Goal: Task Accomplishment & Management: Use online tool/utility

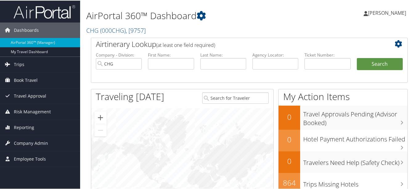
drag, startPoint x: 260, startPoint y: 154, endPoint x: 110, endPoint y: 143, distance: 150.5
click at [245, 150] on div at bounding box center [182, 173] width 182 height 131
click at [29, 124] on span "Reporting" at bounding box center [24, 126] width 20 height 15
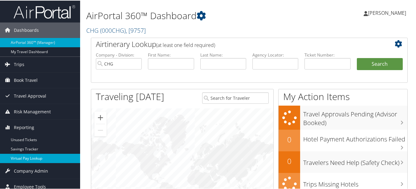
click at [31, 161] on link "Virtual Pay Lookup" at bounding box center [40, 157] width 80 height 9
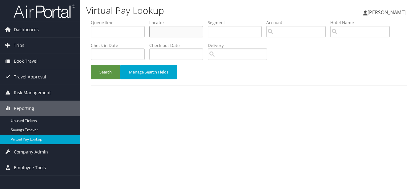
click at [169, 30] on input "text" at bounding box center [176, 31] width 54 height 11
paste input "UQDFUX"
click at [91, 65] on button "Search" at bounding box center [106, 72] width 30 height 14
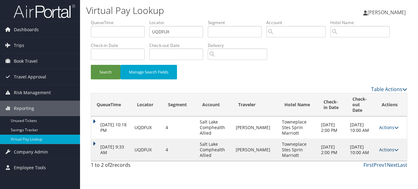
click at [396, 147] on icon at bounding box center [397, 149] width 4 height 4
click at [387, 159] on link "Logs" at bounding box center [376, 163] width 39 height 10
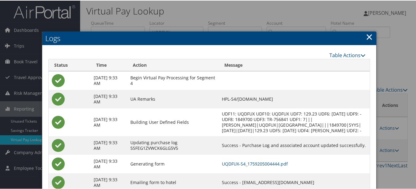
click at [368, 38] on link "×" at bounding box center [369, 36] width 7 height 12
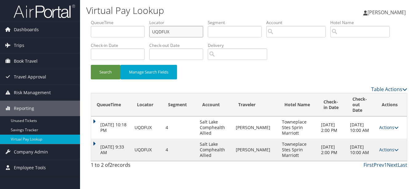
paste input "YODWBW"
drag, startPoint x: 198, startPoint y: 26, endPoint x: 120, endPoint y: 30, distance: 77.4
click at [123, 19] on ul "QueueTime Locator YODWBW Segment Account Traveler Hotel Name Check-in Date Chec…" at bounding box center [249, 19] width 317 height 0
click at [91, 65] on button "Search" at bounding box center [106, 72] width 30 height 14
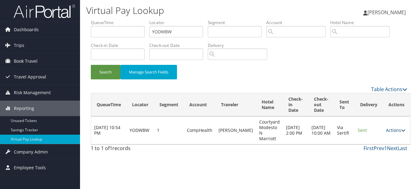
click at [396, 129] on link "Actions" at bounding box center [395, 130] width 19 height 6
click at [388, 145] on link "Logs" at bounding box center [382, 146] width 39 height 10
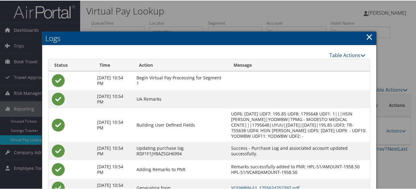
click at [366, 31] on link "×" at bounding box center [369, 36] width 7 height 12
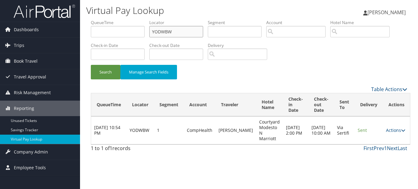
drag, startPoint x: 184, startPoint y: 30, endPoint x: 87, endPoint y: 28, distance: 96.8
click at [91, 28] on form "QueueTime Locator YODWBW Segment Account Traveler Hotel Name Check-in Date Chec…" at bounding box center [249, 52] width 317 height 66
paste input "IAKGUC"
click at [91, 65] on button "Search" at bounding box center [106, 72] width 30 height 14
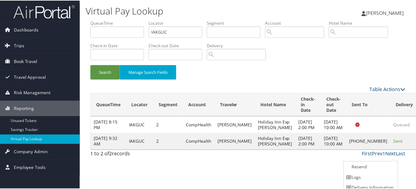
scroll to position [15, 0]
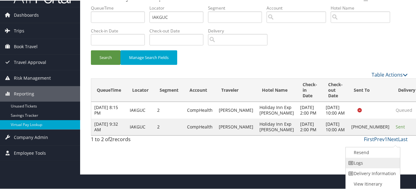
click at [373, 164] on link "Logs" at bounding box center [372, 162] width 53 height 10
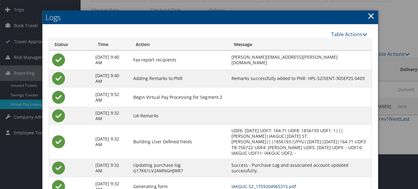
scroll to position [0, 0]
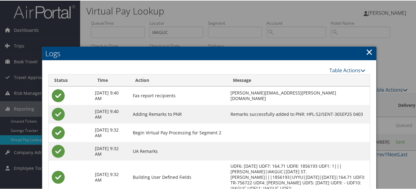
click at [366, 52] on link "×" at bounding box center [369, 51] width 7 height 12
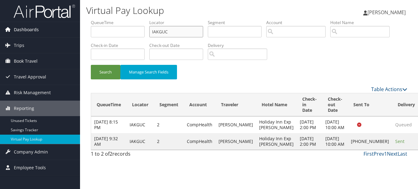
drag, startPoint x: 181, startPoint y: 29, endPoint x: 56, endPoint y: 30, distance: 124.5
click at [58, 30] on div "Dashboards AirPortal 360™ (Manager) My Travel Dashboard Trips Airtinerary® Look…" at bounding box center [209, 94] width 418 height 189
paste input "QJXUQH"
click at [91, 65] on button "Search" at bounding box center [106, 72] width 30 height 14
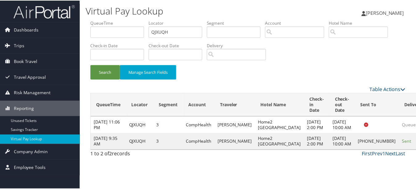
scroll to position [10, 0]
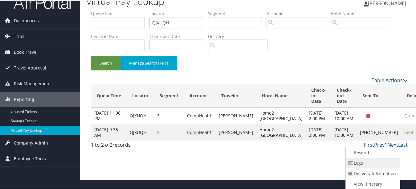
click at [366, 165] on link "Logs" at bounding box center [372, 162] width 53 height 10
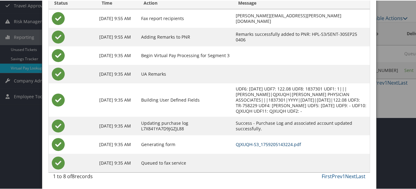
scroll to position [0, 0]
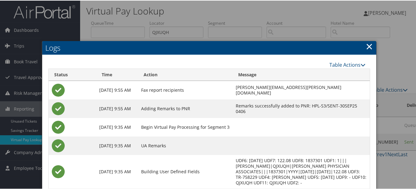
click at [369, 45] on link "×" at bounding box center [369, 45] width 7 height 12
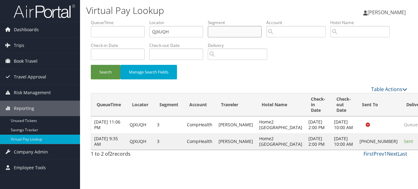
click at [207, 19] on ul "QueueTime Locator QJXUQH Segment Account Traveler Hotel Name Check-in Date Chec…" at bounding box center [249, 19] width 317 height 0
drag, startPoint x: 185, startPoint y: 29, endPoint x: 110, endPoint y: 28, distance: 75.2
click at [114, 19] on ul "QueueTime Locator QJXUQH Segment Account Traveler Hotel Name Check-in Date Chec…" at bounding box center [249, 19] width 317 height 0
paste input "NCPIID"
click at [91, 65] on button "Search" at bounding box center [106, 72] width 30 height 14
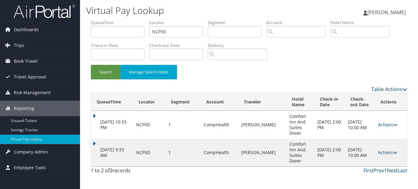
click at [389, 150] on link "Actions" at bounding box center [387, 152] width 19 height 6
click at [373, 166] on link "Logs" at bounding box center [375, 171] width 39 height 10
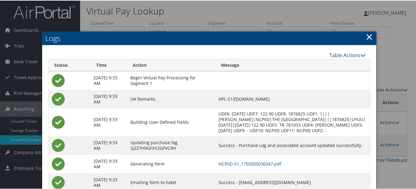
click at [366, 33] on link "×" at bounding box center [369, 36] width 7 height 12
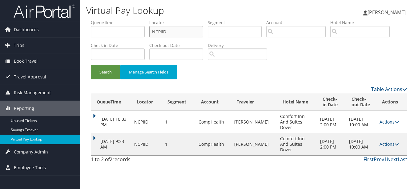
paste input "HXAXKN"
drag, startPoint x: 190, startPoint y: 28, endPoint x: 138, endPoint y: 29, distance: 52.4
click at [138, 19] on ul "QueueTime Locator HXAXKN Segment Account Traveler Hotel Name Check-in Date Chec…" at bounding box center [249, 19] width 317 height 0
click at [91, 65] on button "Search" at bounding box center [106, 72] width 30 height 14
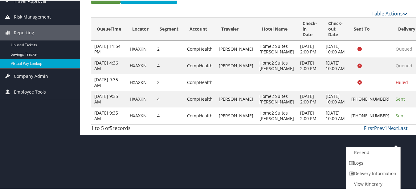
drag, startPoint x: 386, startPoint y: 163, endPoint x: 193, endPoint y: 141, distance: 193.8
click at [385, 163] on link "Logs" at bounding box center [372, 162] width 53 height 10
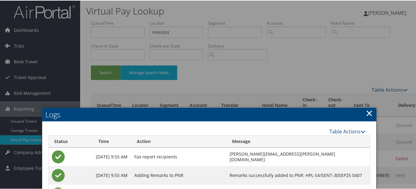
click at [366, 107] on link "×" at bounding box center [369, 112] width 7 height 12
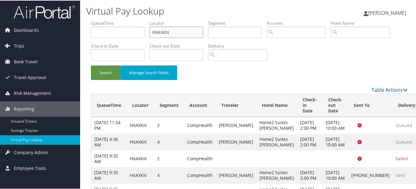
drag, startPoint x: 183, startPoint y: 32, endPoint x: 145, endPoint y: 35, distance: 38.4
click at [145, 19] on ul "QueueTime Locator HXAXKN Segment Account Traveler Hotel Name Check-in Date Chec…" at bounding box center [249, 19] width 317 height 0
paste input "MYZBEQ"
click at [91, 65] on button "Search" at bounding box center [106, 72] width 30 height 14
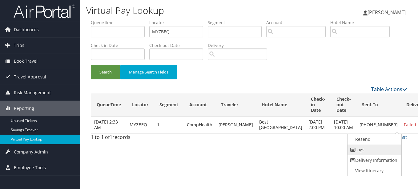
click at [377, 150] on link "Logs" at bounding box center [374, 149] width 53 height 10
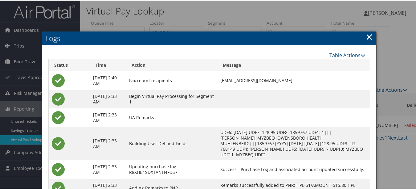
click at [368, 37] on link "×" at bounding box center [369, 36] width 7 height 12
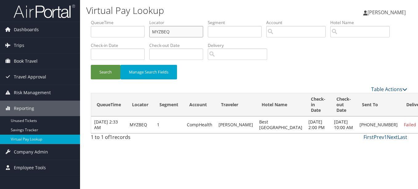
drag, startPoint x: 185, startPoint y: 32, endPoint x: 127, endPoint y: 28, distance: 58.4
click at [127, 19] on ul "QueueTime Locator MYZBEQ Segment Account Traveler Hotel Name Check-in Date Chec…" at bounding box center [249, 19] width 317 height 0
paste input "CQUV"
type input "MCQUVQ"
click at [91, 65] on button "Search" at bounding box center [106, 72] width 30 height 14
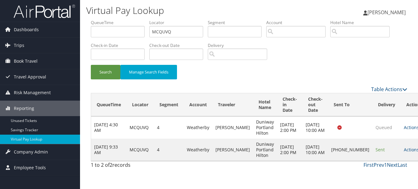
click at [401, 149] on td "Actions Resend Logs Delivery Information View Itinerary" at bounding box center [414, 149] width 27 height 22
click at [404, 152] on link "Actions" at bounding box center [413, 149] width 19 height 6
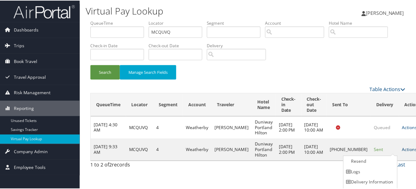
scroll to position [10, 0]
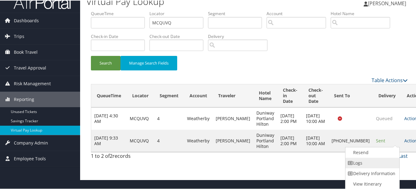
click at [382, 157] on link "Logs" at bounding box center [371, 162] width 53 height 10
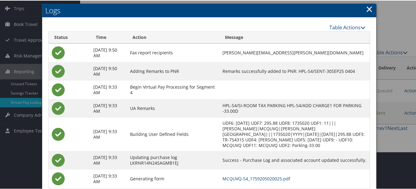
scroll to position [10, 0]
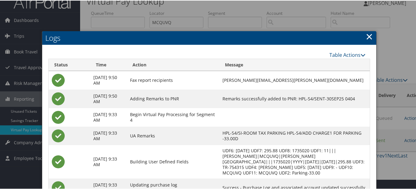
click at [370, 34] on link "×" at bounding box center [369, 36] width 7 height 12
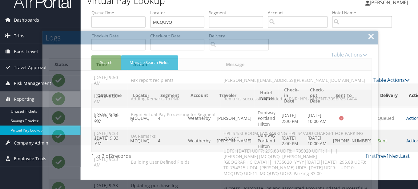
scroll to position [0, 0]
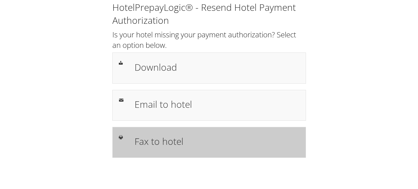
click at [177, 134] on h1 "Fax to hotel" at bounding box center [217, 141] width 165 height 14
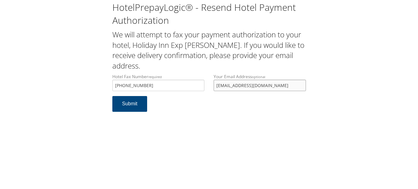
drag, startPoint x: 278, startPoint y: 87, endPoint x: 215, endPoint y: 86, distance: 63.2
click at [215, 86] on input "[EMAIL_ADDRESS][DOMAIN_NAME]" at bounding box center [260, 84] width 92 height 11
click at [112, 96] on button "Submit" at bounding box center [129, 104] width 35 height 16
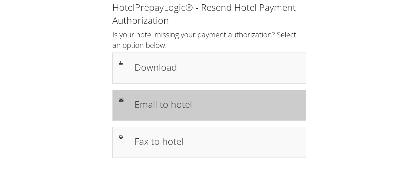
click at [193, 107] on h1 "Email to hotel" at bounding box center [217, 104] width 165 height 14
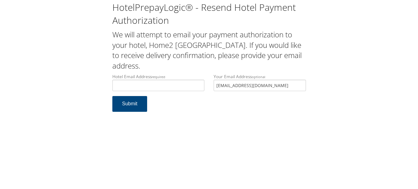
click at [217, 79] on input "[EMAIL_ADDRESS][DOMAIN_NAME]" at bounding box center [260, 84] width 92 height 11
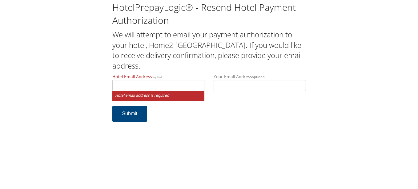
click at [166, 91] on small "Hotel email address is required" at bounding box center [158, 96] width 92 height 10
click at [169, 79] on input "Hotel Email Address required" at bounding box center [158, 84] width 92 height 11
click at [169, 79] on input "home2suitesrichmond" at bounding box center [158, 84] width 92 height 11
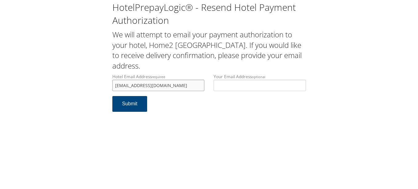
type input "home2suitesrichmond@gmail.com"
click at [253, 139] on div "HotelPrepayLogic® - Resend Hotel Payment Authorization We will attempt to email…" at bounding box center [209, 94] width 418 height 189
click at [139, 96] on button "Submit" at bounding box center [129, 104] width 35 height 16
drag, startPoint x: 189, startPoint y: 72, endPoint x: 89, endPoint y: 73, distance: 99.5
click at [89, 73] on div "HotelPrepayLogic® - Resend Hotel Payment Authorization We will attempt to email…" at bounding box center [209, 59] width 406 height 118
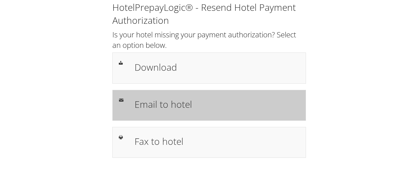
click at [242, 98] on h1 "Email to hotel" at bounding box center [217, 104] width 165 height 14
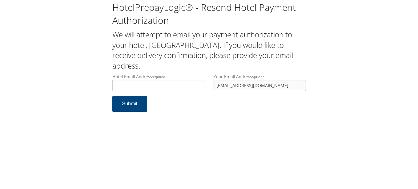
drag, startPoint x: 272, startPoint y: 85, endPoint x: 192, endPoint y: 78, distance: 80.1
click at [192, 78] on div "Hotel Email Address required Hotel email address is required Your Email Address…" at bounding box center [209, 84] width 203 height 22
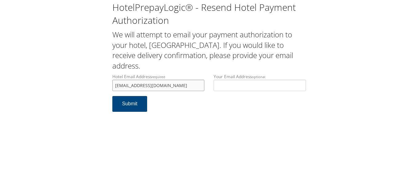
type input "pdxph-gsa@hilton.com"
click at [201, 133] on div "HotelPrepayLogic® - Resend Hotel Payment Authorization We will attempt to email…" at bounding box center [209, 94] width 418 height 189
click at [134, 105] on button "Submit" at bounding box center [129, 104] width 35 height 16
drag, startPoint x: 173, startPoint y: 84, endPoint x: 116, endPoint y: 83, distance: 57.0
click at [116, 83] on input "pdxph-gsa@hilton.com" at bounding box center [158, 84] width 92 height 11
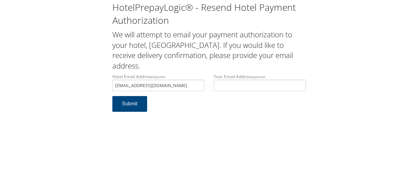
click at [172, 109] on form "Hotel Email Address required pdxph-gsa@hilton.com Hotel email address is requir…" at bounding box center [209, 95] width 194 height 44
click at [169, 87] on input "pdxph-gsa@hilton.com" at bounding box center [158, 84] width 92 height 11
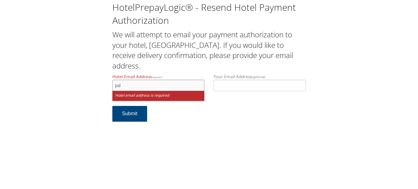
type input "p"
click at [182, 90] on input "Hotel Email Address required" at bounding box center [158, 84] width 92 height 11
click at [182, 88] on input "Hotel Email Address required" at bounding box center [158, 84] width 92 height 11
click at [179, 83] on input "Hotel Email Address required" at bounding box center [158, 84] width 92 height 11
type input "pdxph_finance@hilton.com"
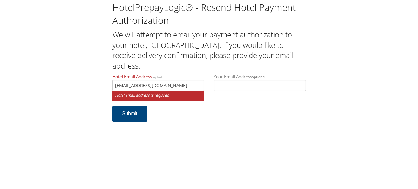
click at [186, 131] on div "HotelPrepayLogic® - Resend Hotel Payment Authorization We will attempt to email…" at bounding box center [209, 94] width 418 height 189
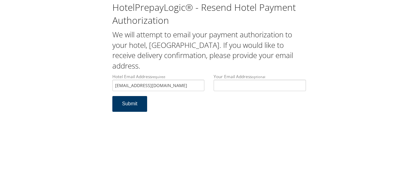
click at [132, 103] on button "Submit" at bounding box center [129, 104] width 35 height 16
click at [261, 112] on form "Hotel Email Address required [EMAIL_ADDRESS][DOMAIN_NAME] Hotel email address i…" at bounding box center [209, 95] width 194 height 44
click at [193, 87] on input "[EMAIL_ADDRESS][DOMAIN_NAME]" at bounding box center [158, 84] width 92 height 11
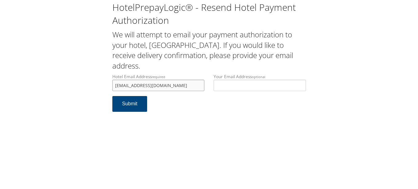
click at [184, 85] on input "[EMAIL_ADDRESS][DOMAIN_NAME]" at bounding box center [158, 84] width 92 height 11
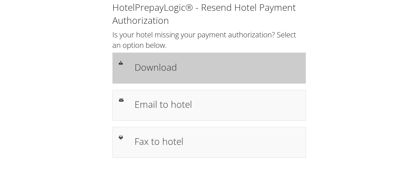
click at [171, 64] on h1 "Download" at bounding box center [217, 67] width 165 height 14
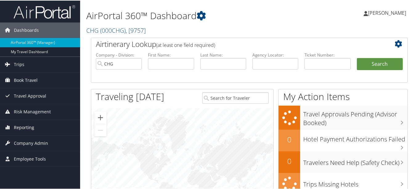
click at [31, 123] on span "Reporting" at bounding box center [24, 126] width 20 height 15
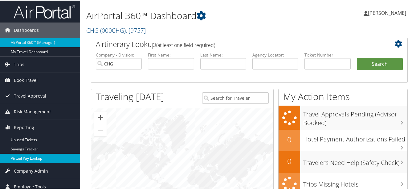
click at [36, 157] on link "Virtual Pay Lookup" at bounding box center [40, 157] width 80 height 9
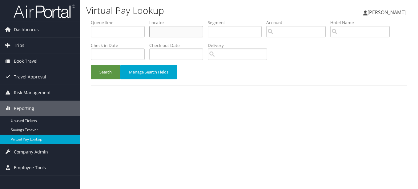
click at [165, 36] on input "text" at bounding box center [176, 31] width 54 height 11
paste input "DFUJQZ"
type input "DFUJQZ"
click at [91, 65] on button "Search" at bounding box center [106, 72] width 30 height 14
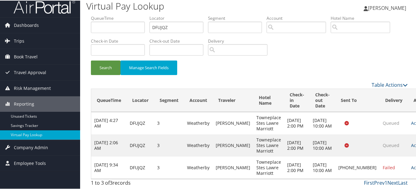
click at [411, 164] on link "Actions" at bounding box center [420, 167] width 19 height 6
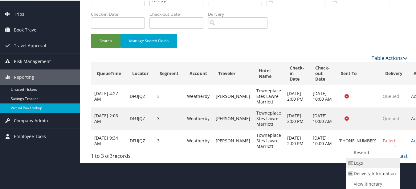
click at [378, 165] on link "Logs" at bounding box center [372, 162] width 53 height 10
